Goal: Information Seeking & Learning: Learn about a topic

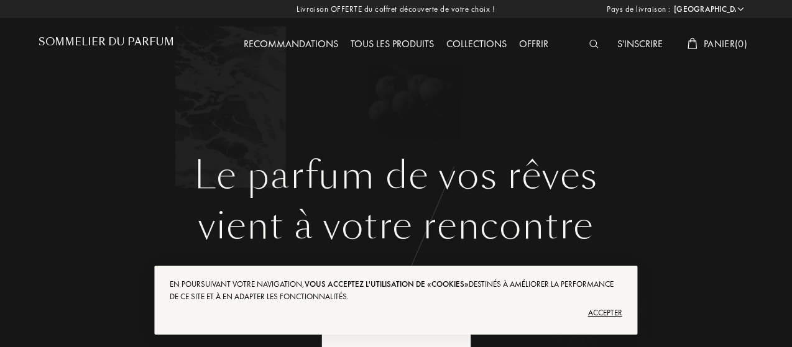
select select "FR"
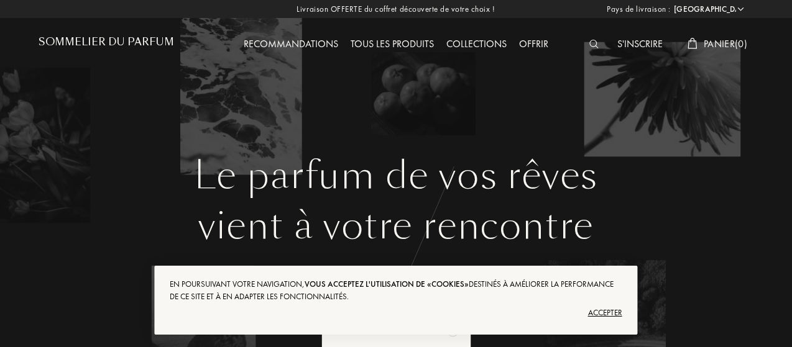
drag, startPoint x: 584, startPoint y: 49, endPoint x: 603, endPoint y: 37, distance: 22.1
click at [603, 37] on div at bounding box center [597, 45] width 28 height 16
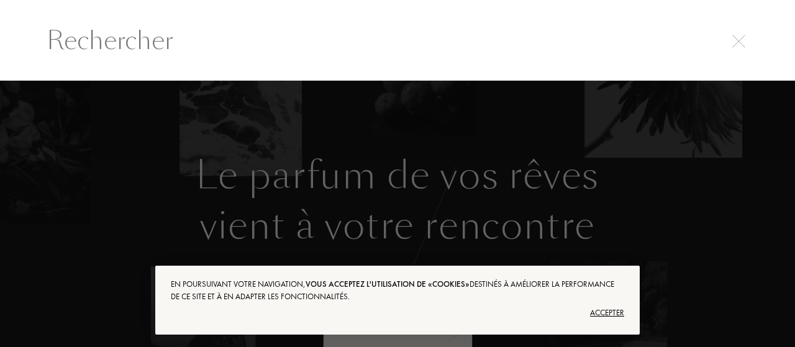
click at [529, 68] on div at bounding box center [397, 40] width 795 height 81
click at [531, 55] on input "text" at bounding box center [398, 40] width 752 height 37
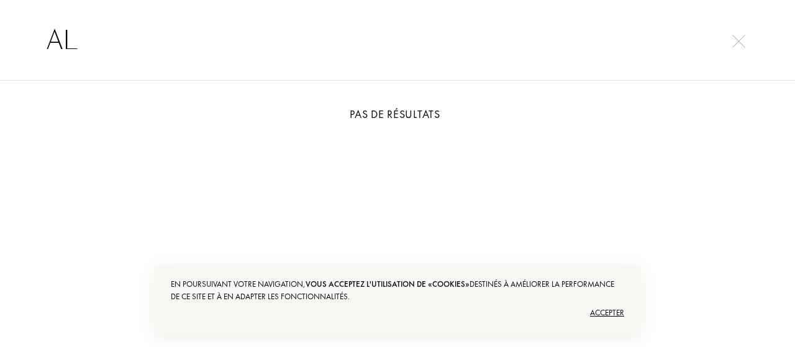
type input "A"
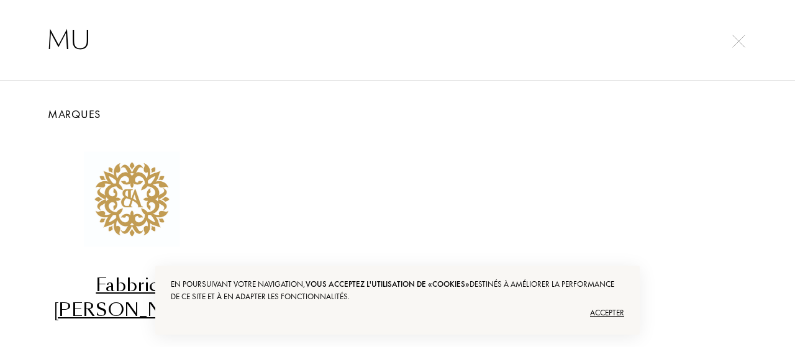
type input "M"
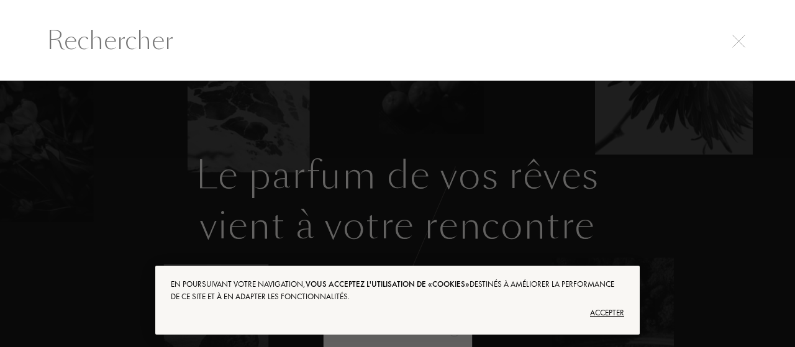
click at [700, 39] on input "text" at bounding box center [398, 40] width 752 height 37
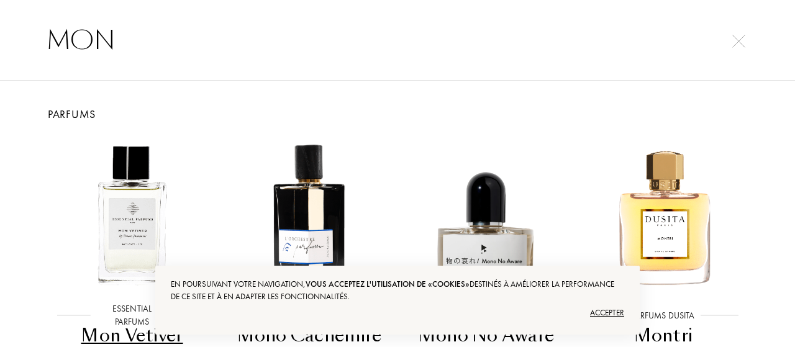
click at [741, 53] on input "MON" at bounding box center [398, 40] width 752 height 37
type input "MON"
click at [741, 45] on img at bounding box center [739, 41] width 13 height 13
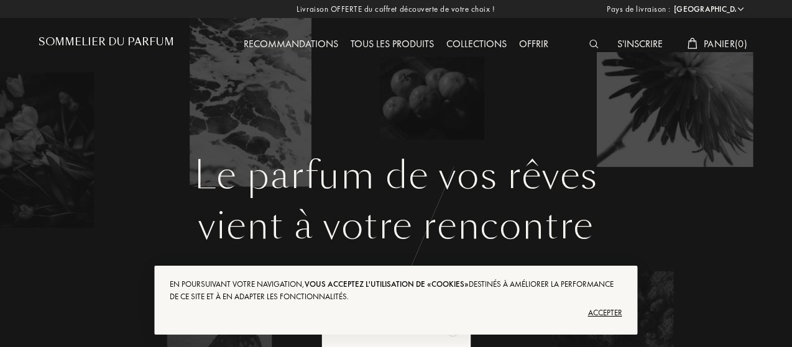
click at [748, 132] on div "Le parfum de vos rêves vient à votre rencontre Votre selection sur-mesure de pa…" at bounding box center [396, 226] width 752 height 452
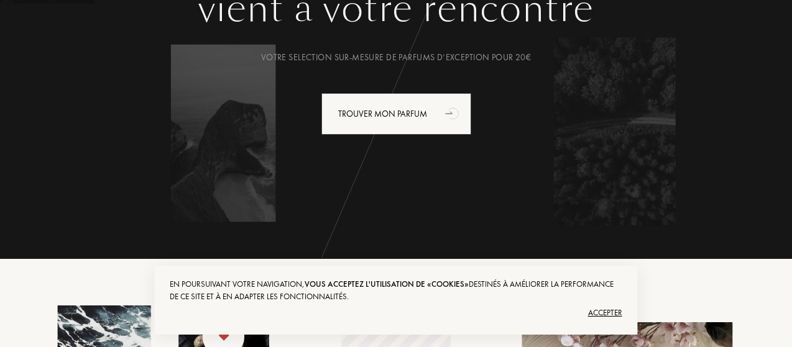
scroll to position [237, 0]
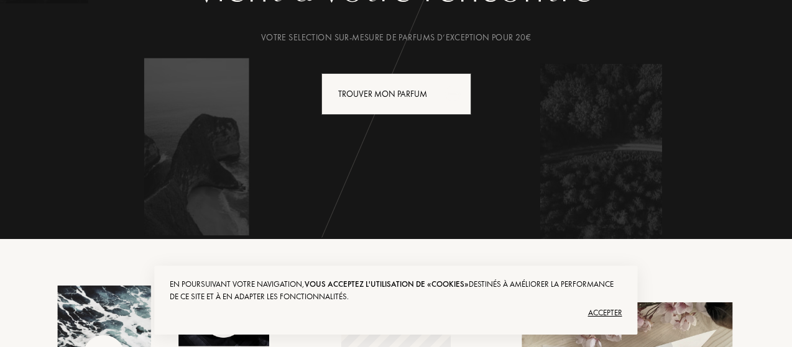
click at [442, 88] on icon "animation" at bounding box center [453, 93] width 25 height 25
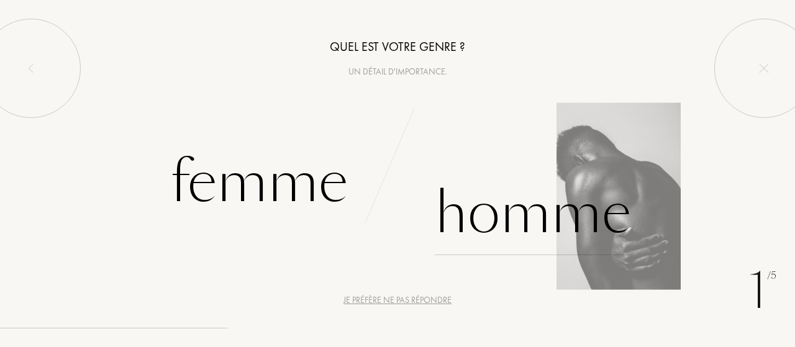
click at [533, 229] on div "Homme" at bounding box center [533, 214] width 196 height 84
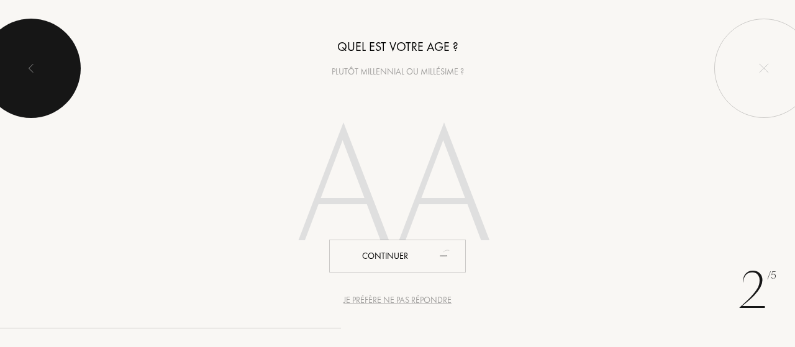
click at [48, 62] on div at bounding box center [30, 68] width 99 height 99
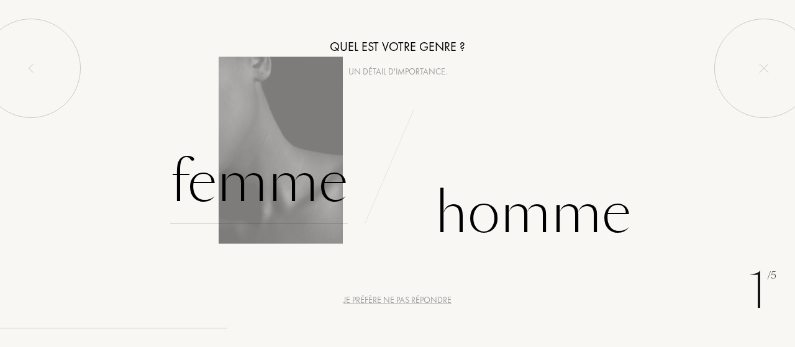
click at [244, 188] on div "Femme" at bounding box center [259, 182] width 178 height 84
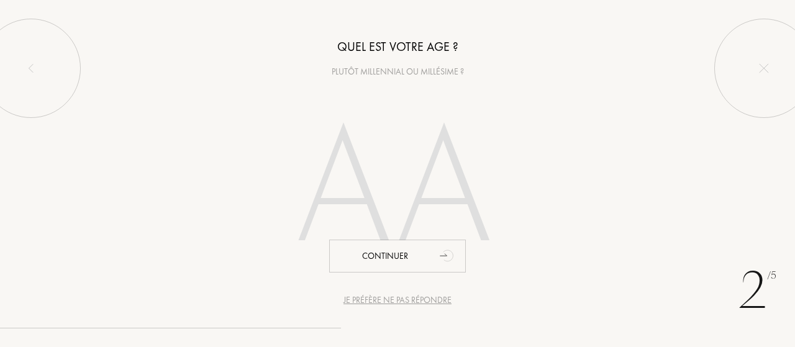
click at [406, 209] on input "number" at bounding box center [397, 192] width 267 height 214
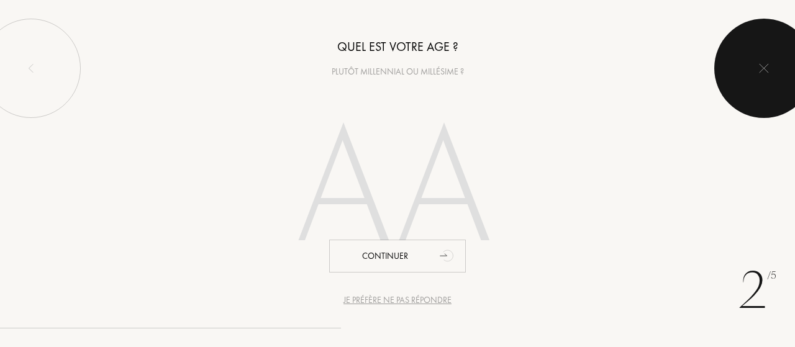
click at [780, 59] on div at bounding box center [764, 68] width 99 height 99
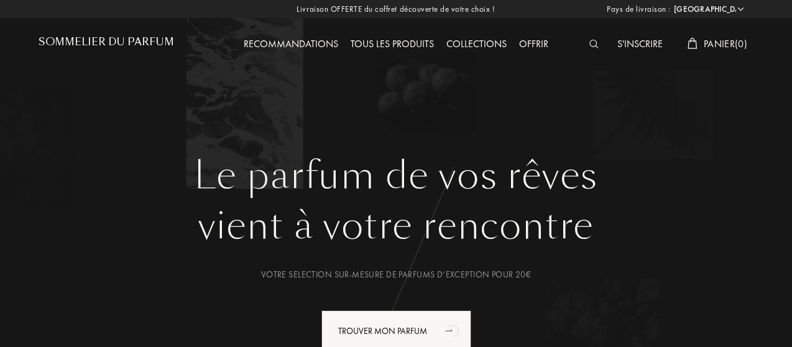
select select "FR"
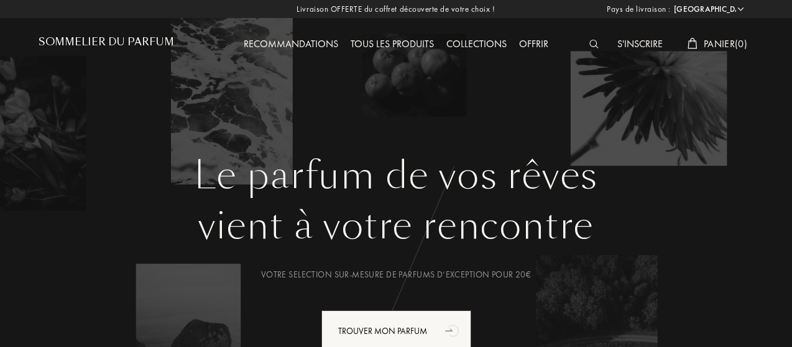
click at [414, 38] on div "Tous les produits" at bounding box center [392, 45] width 96 height 16
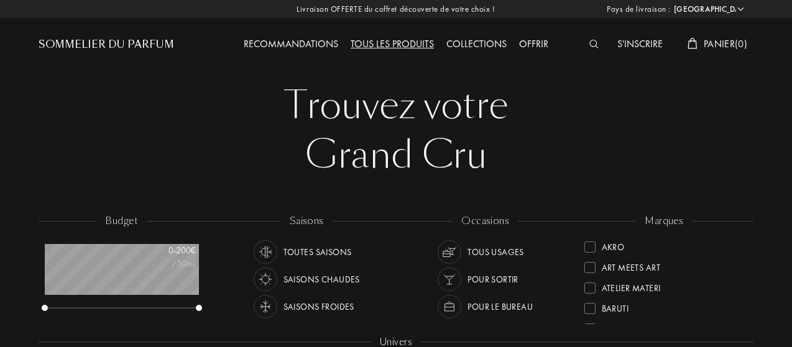
select select "FR"
click at [296, 43] on div "Recommandations" at bounding box center [290, 45] width 107 height 16
select select "FR"
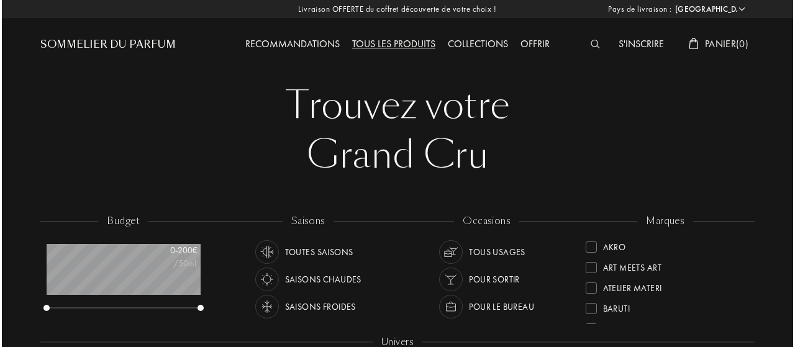
scroll to position [62, 154]
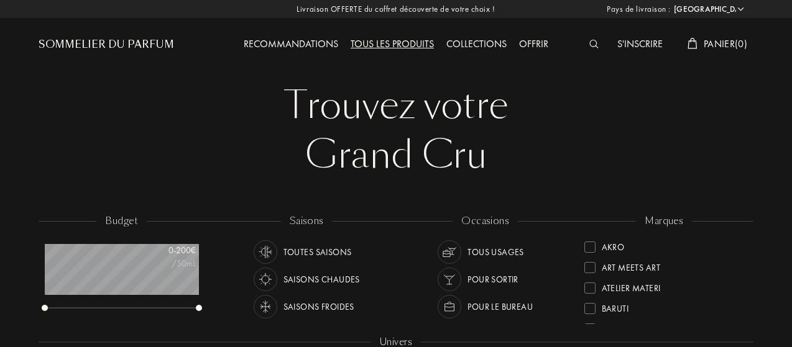
click at [592, 45] on img at bounding box center [593, 44] width 9 height 9
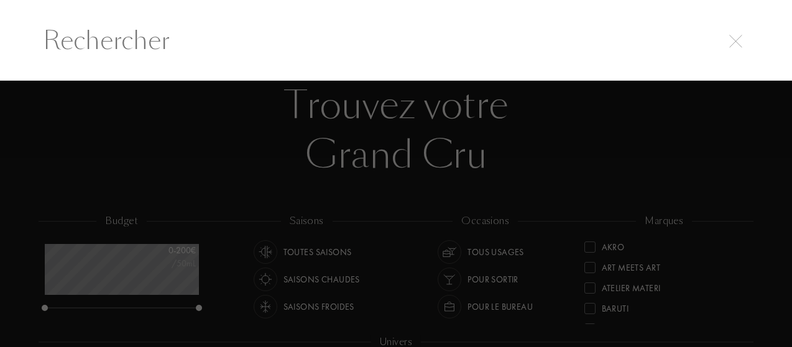
scroll to position [0, 0]
click at [485, 24] on input "text" at bounding box center [398, 40] width 752 height 37
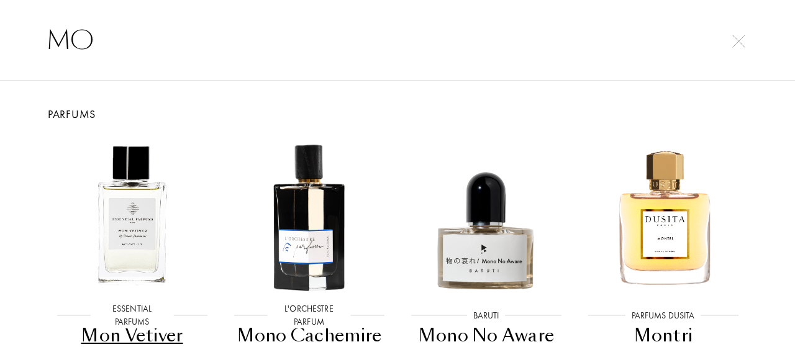
type input "M"
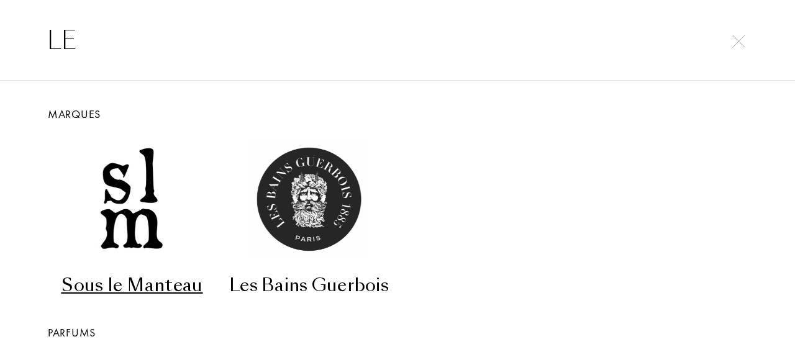
type input "L"
type input "l"
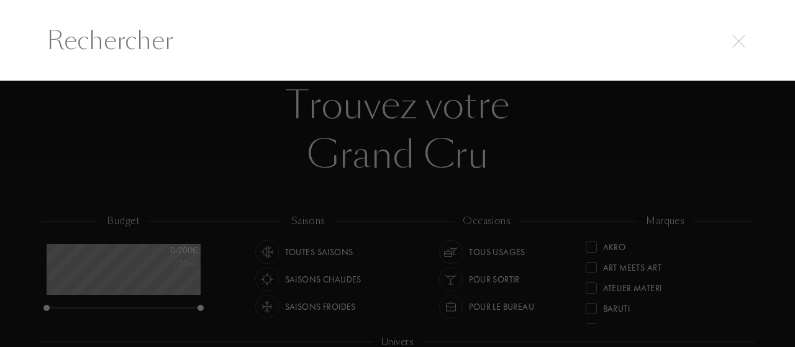
click at [375, 1] on div at bounding box center [397, 40] width 795 height 81
drag, startPoint x: 744, startPoint y: 268, endPoint x: 744, endPoint y: 294, distance: 26.1
click at [744, 294] on div at bounding box center [397, 214] width 795 height 267
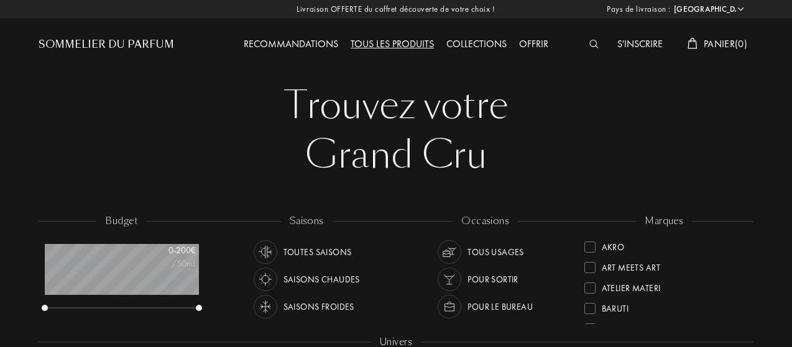
click at [709, 244] on div "Akro" at bounding box center [664, 245] width 160 height 17
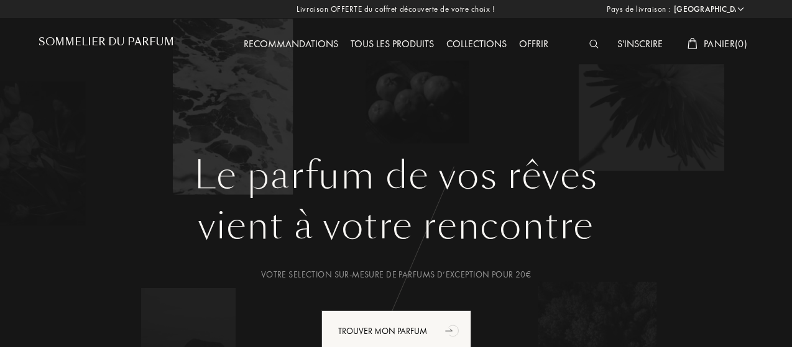
select select "FR"
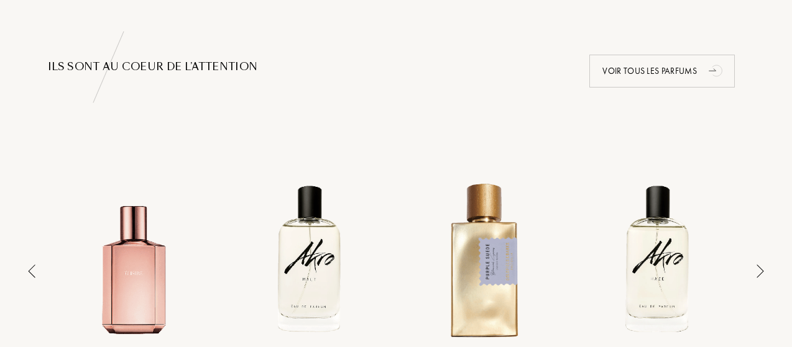
scroll to position [825, 0]
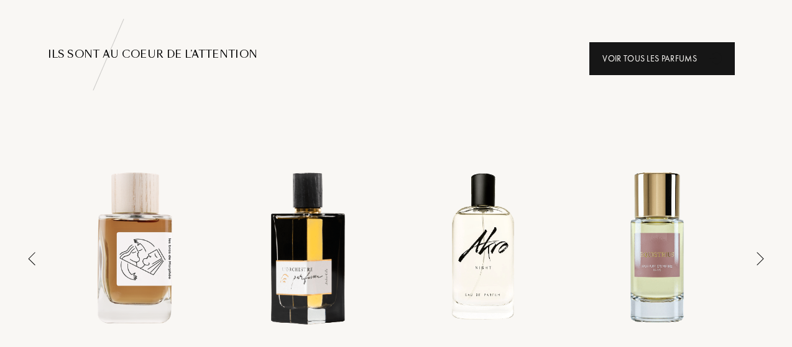
click at [662, 42] on div "Voir tous les parfums" at bounding box center [661, 58] width 145 height 33
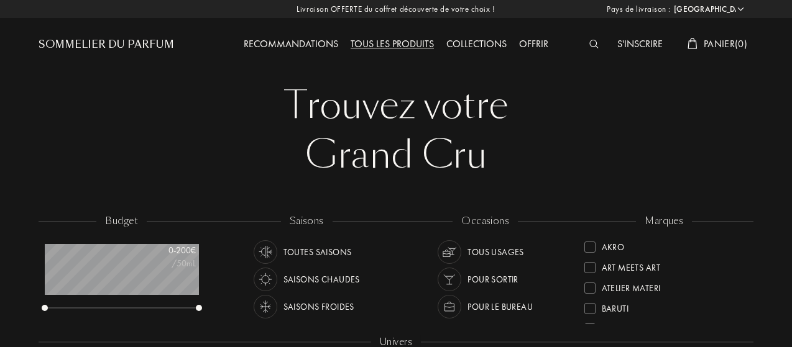
select select "FR"
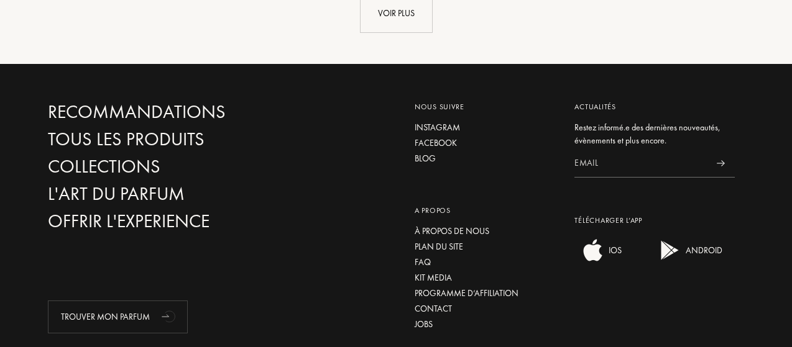
scroll to position [1587, 0]
